Goal: Browse casually

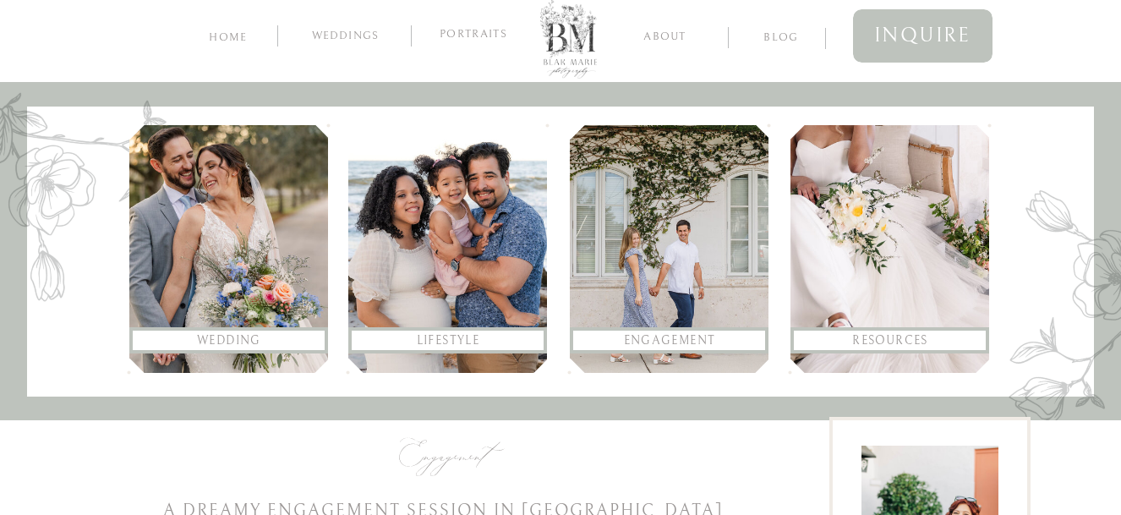
click at [714, 251] on div at bounding box center [669, 249] width 199 height 248
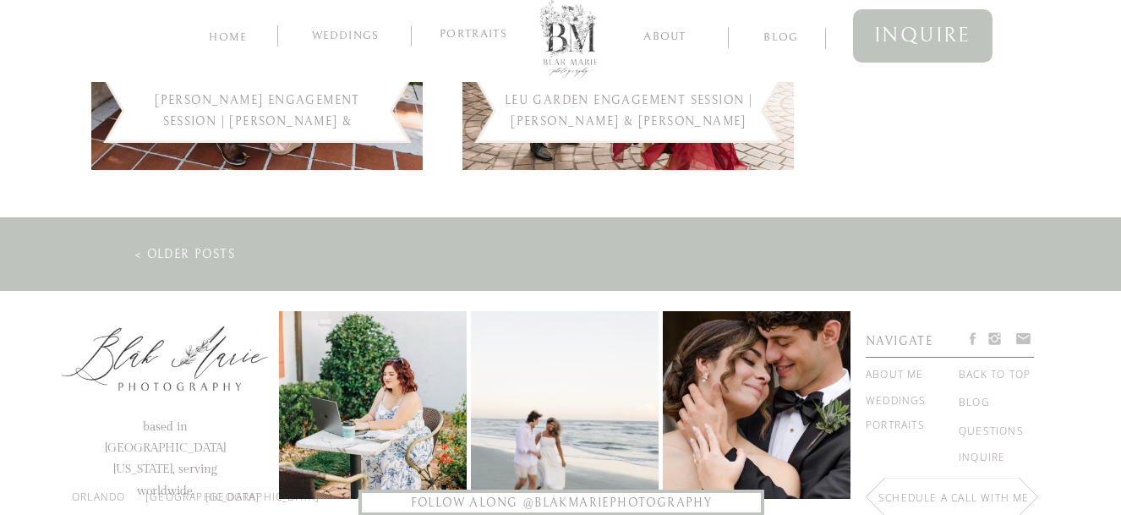
scroll to position [2863, 0]
